Goal: Transaction & Acquisition: Book appointment/travel/reservation

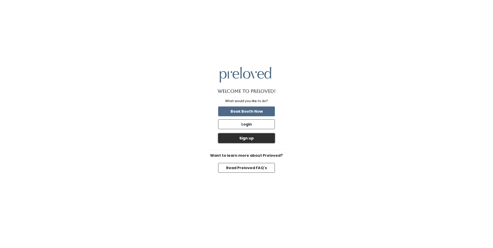
click at [251, 136] on button "Sign up" at bounding box center [246, 138] width 57 height 10
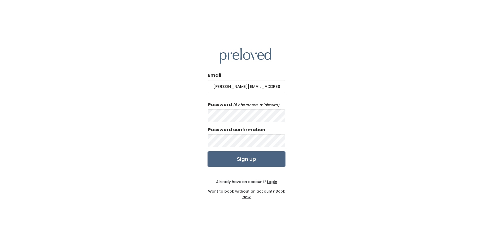
click at [249, 159] on input "Sign up" at bounding box center [246, 158] width 77 height 15
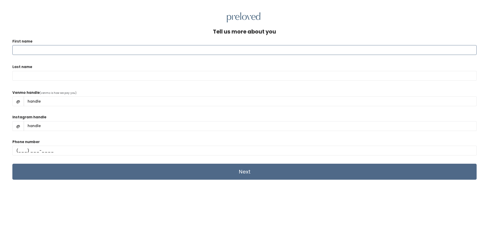
click at [41, 50] on input "First name" at bounding box center [244, 50] width 465 height 10
click at [40, 48] on input "First name" at bounding box center [244, 50] width 465 height 10
type input "Shannon"
click at [19, 75] on input "Last name" at bounding box center [244, 76] width 465 height 10
type input "Easley-Gray"
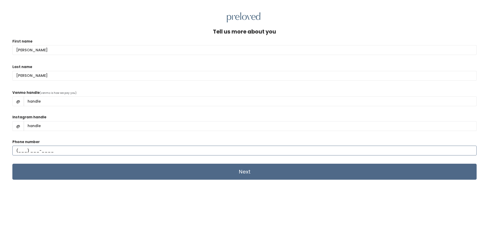
type input "(618) 741-5452"
click at [57, 101] on input "Venmo handle" at bounding box center [250, 101] width 453 height 10
type input "Shannon-Easley-7"
click at [40, 124] on input "Instagram handle" at bounding box center [250, 126] width 453 height 10
type input "Shannon.Easley"
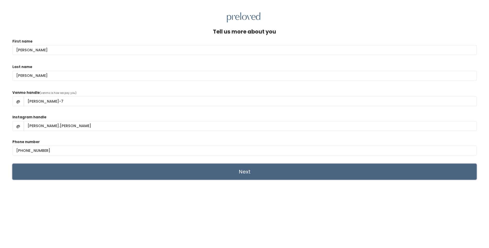
click at [255, 173] on input "Next" at bounding box center [244, 172] width 465 height 16
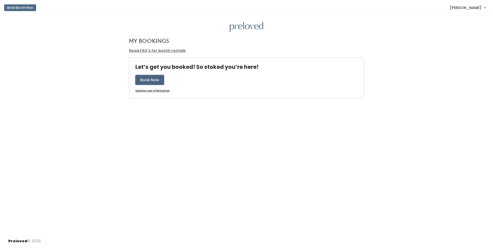
click at [157, 83] on button "Book Now" at bounding box center [149, 80] width 29 height 10
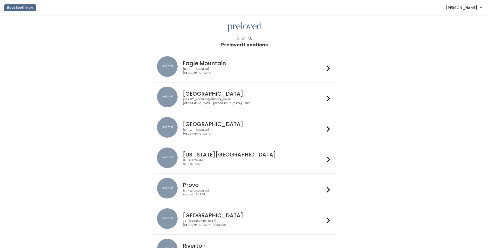
click at [201, 94] on h4 "Edwardsville" at bounding box center [254, 94] width 142 height 6
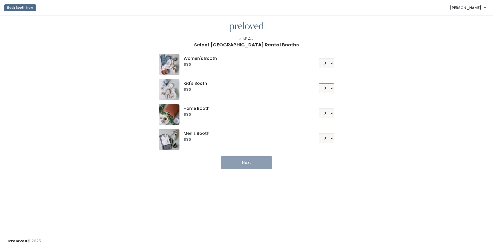
click at [331, 88] on select "0 1 2 3 4" at bounding box center [326, 88] width 15 height 10
select select "2"
click at [319, 83] on select "0 1 2 3 4" at bounding box center [326, 88] width 15 height 10
click at [333, 63] on select "0 1 2 3 4" at bounding box center [326, 63] width 15 height 10
select select "1"
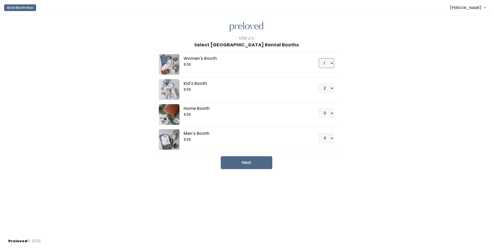
click at [319, 58] on select "0 1 2 3 4" at bounding box center [326, 63] width 15 height 10
click at [263, 160] on button "Next" at bounding box center [247, 162] width 52 height 13
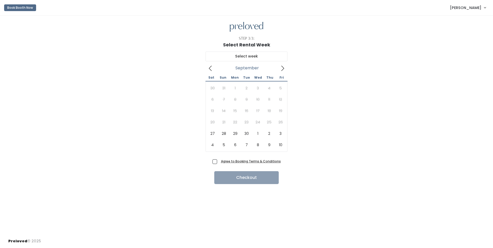
click at [282, 69] on icon at bounding box center [283, 69] width 6 height 6
click at [282, 68] on icon at bounding box center [283, 69] width 6 height 6
click at [211, 67] on icon at bounding box center [210, 68] width 3 height 5
click at [211, 68] on icon at bounding box center [211, 69] width 6 height 6
click at [282, 66] on icon at bounding box center [283, 69] width 6 height 6
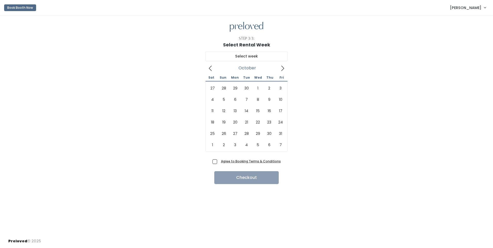
click at [283, 69] on icon at bounding box center [282, 68] width 3 height 5
click at [283, 67] on icon at bounding box center [282, 68] width 3 height 5
click at [315, 94] on div "[DATE] to November [DATE] Sun Mon Tue Wed Thu Fri 1 2 3 4 5 6 7 8 9 10 11 12 13…" at bounding box center [246, 102] width 477 height 110
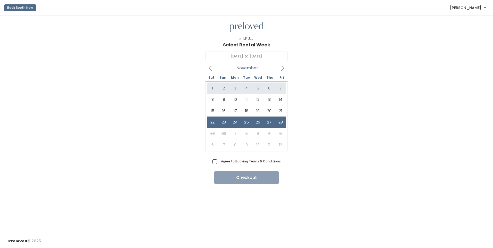
click at [309, 64] on div "[DATE] to November [DATE] Sun Mon Tue Wed Thu Fri 1 2 3 4 5 6 7 8 9 10 11 12 13…" at bounding box center [246, 102] width 477 height 110
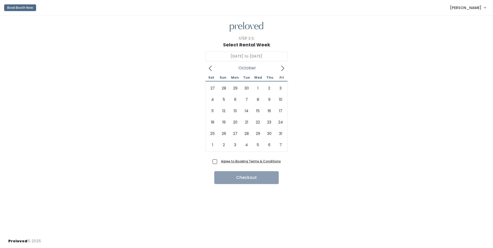
click at [212, 67] on icon at bounding box center [211, 69] width 6 height 6
type input "[DATE] to [DATE]"
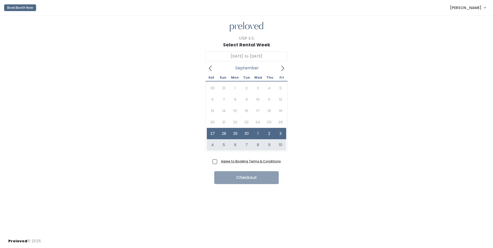
click at [317, 122] on div "[DATE] to October [DATE] Sun Mon Tue Wed Thu Fri 30 31 1 2 3 4 5 6 7 8 9 10 11 …" at bounding box center [246, 102] width 477 height 110
click at [329, 127] on div "[DATE] to October [DATE] Sun Mon Tue Wed Thu Fri 30 31 1 2 3 4 5 6 7 8 9 10 11 …" at bounding box center [246, 102] width 477 height 110
drag, startPoint x: 214, startPoint y: 161, endPoint x: 231, endPoint y: 169, distance: 18.1
click at [219, 161] on span "Agree to Booking Terms & Conditions" at bounding box center [250, 161] width 62 height 5
click at [219, 161] on input "Agree to Booking Terms & Conditions" at bounding box center [220, 160] width 3 height 3
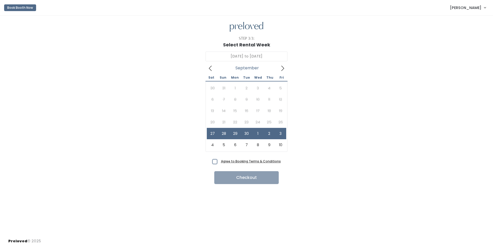
checkbox input "true"
click at [244, 175] on button "Checkout" at bounding box center [246, 177] width 64 height 13
